Goal: Task Accomplishment & Management: Use online tool/utility

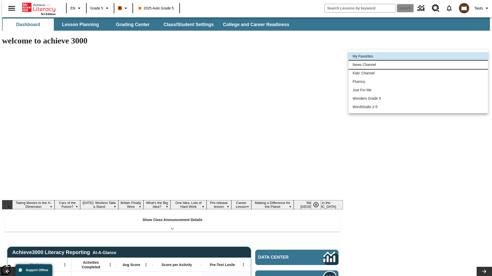
click at [418, 65] on li "News Channel" at bounding box center [417, 65] width 139 height 8
type input "120"
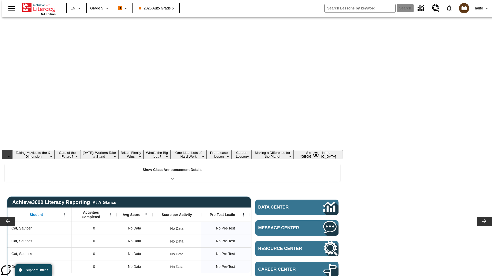
scroll to position [28, 0]
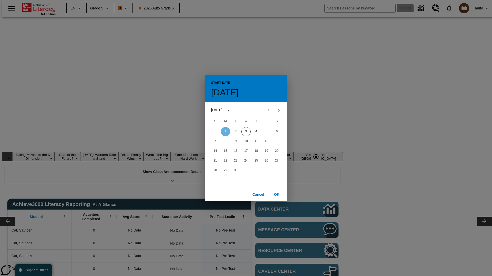
scroll to position [0, 0]
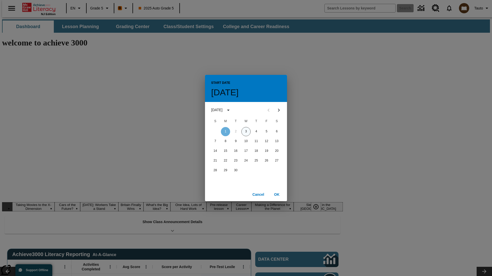
click at [246, 132] on button "3" at bounding box center [245, 131] width 9 height 9
click at [276, 195] on button "OK" at bounding box center [276, 194] width 16 height 9
